Goal: Information Seeking & Learning: Learn about a topic

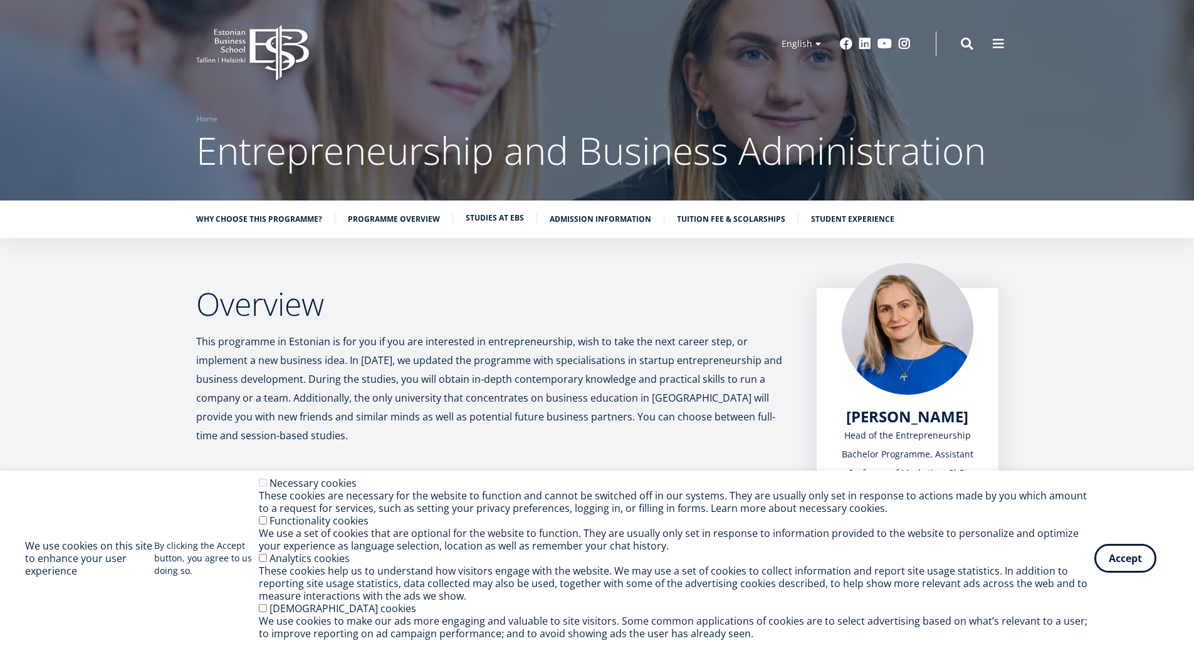
click at [498, 217] on link "Studies at EBS" at bounding box center [494, 218] width 58 height 13
click at [252, 34] on icon at bounding box center [278, 53] width 59 height 56
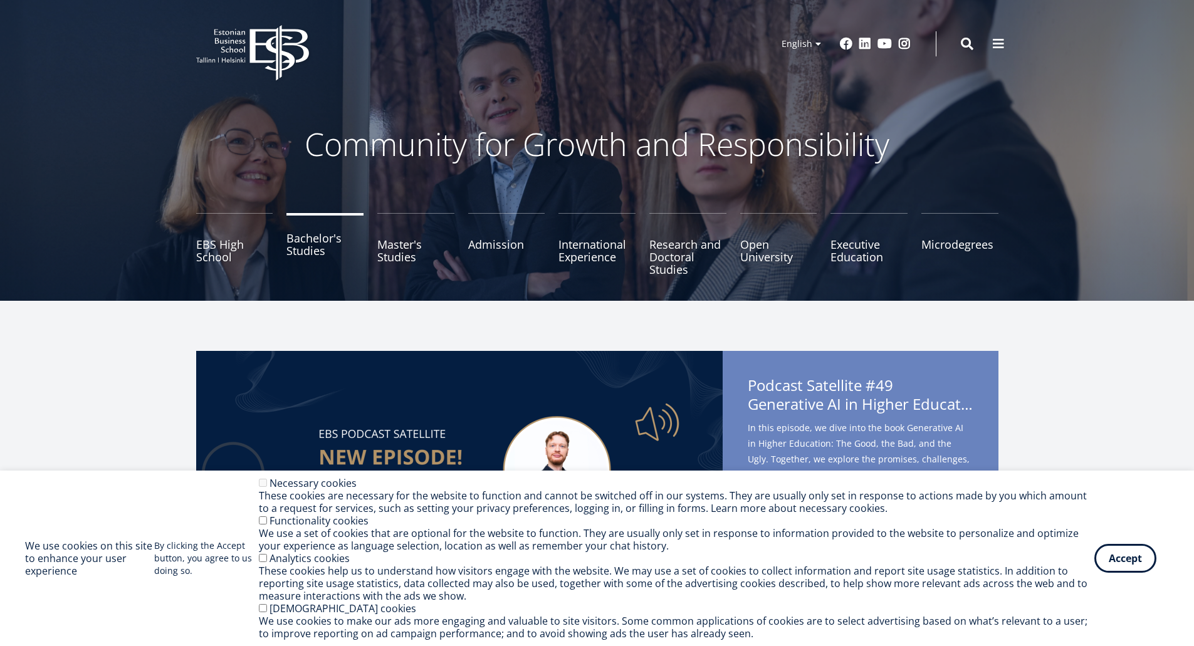
click at [321, 254] on link "Bachelor's Studies" at bounding box center [324, 244] width 77 height 63
